Goal: Task Accomplishment & Management: Use online tool/utility

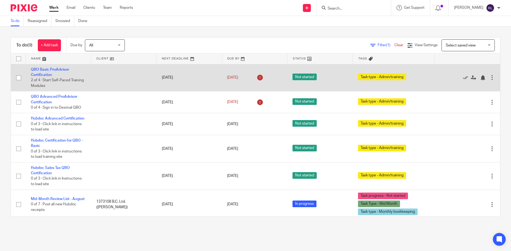
click at [45, 72] on td "QBO Basic ProAdvisor Certification 2 of 4 · Start Self-Paced Training Modules" at bounding box center [58, 77] width 65 height 27
click at [40, 76] on link "QBO Basic ProAdvisor Certification" at bounding box center [50, 72] width 38 height 9
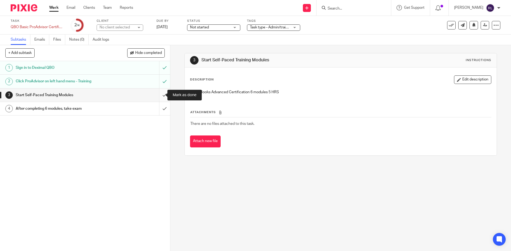
click at [157, 95] on input "submit" at bounding box center [85, 95] width 170 height 13
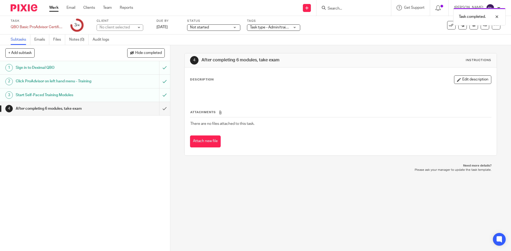
click at [94, 109] on h1 "After completing 6 modules, take exam" at bounding box center [62, 109] width 92 height 8
